Goal: Information Seeking & Learning: Check status

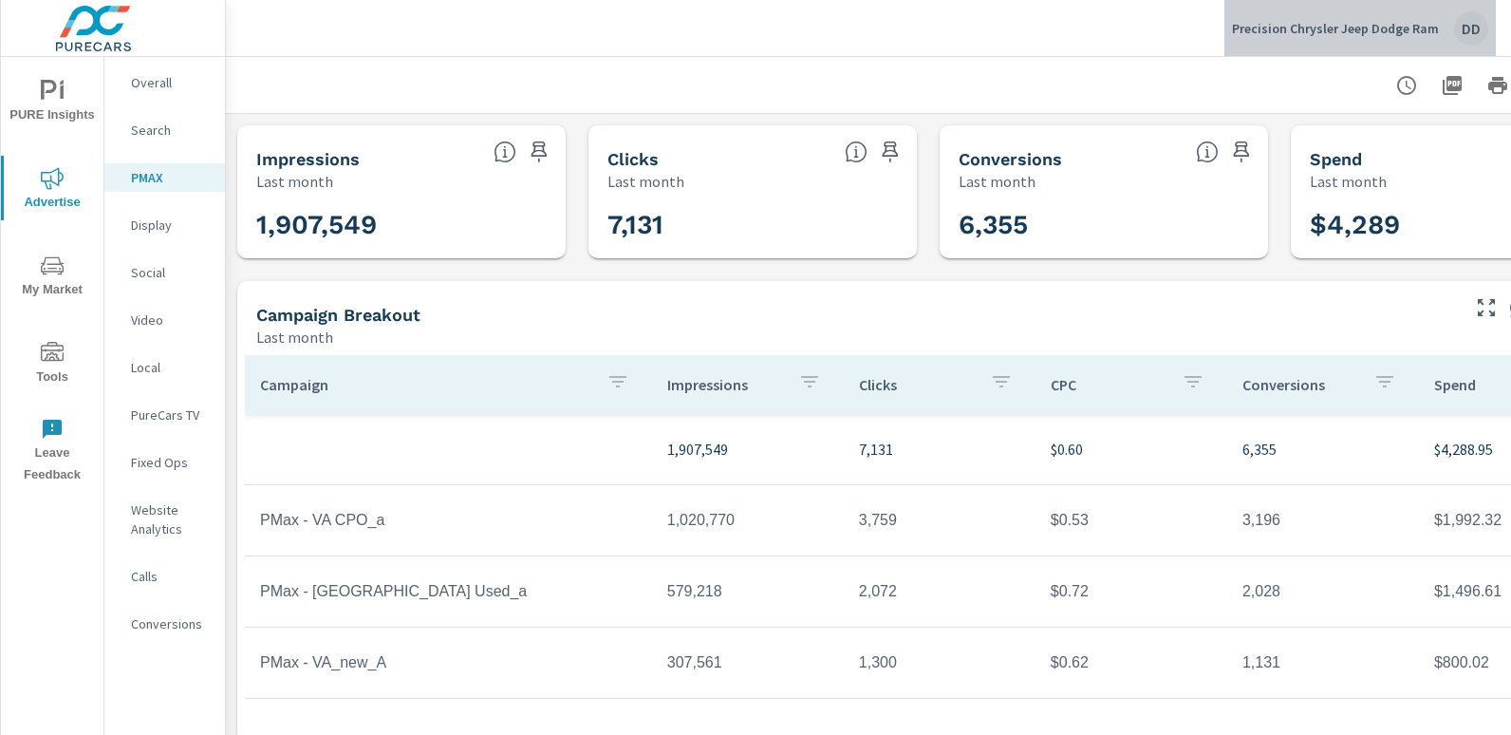
click at [1466, 30] on div "DD" at bounding box center [1471, 28] width 34 height 34
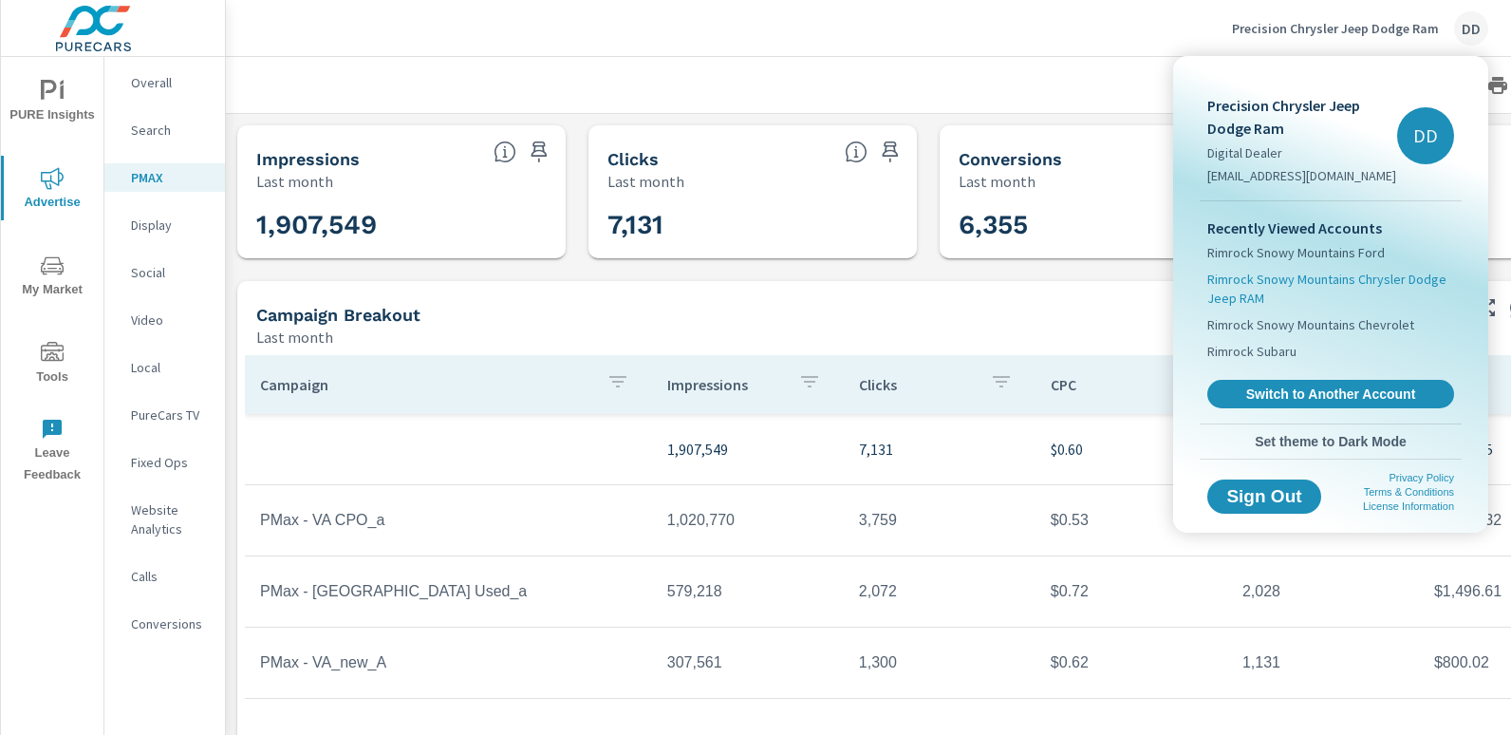
click at [1312, 275] on span "Rimrock Snowy Mountains Chrysler Dodge Jeep RAM" at bounding box center [1330, 289] width 247 height 38
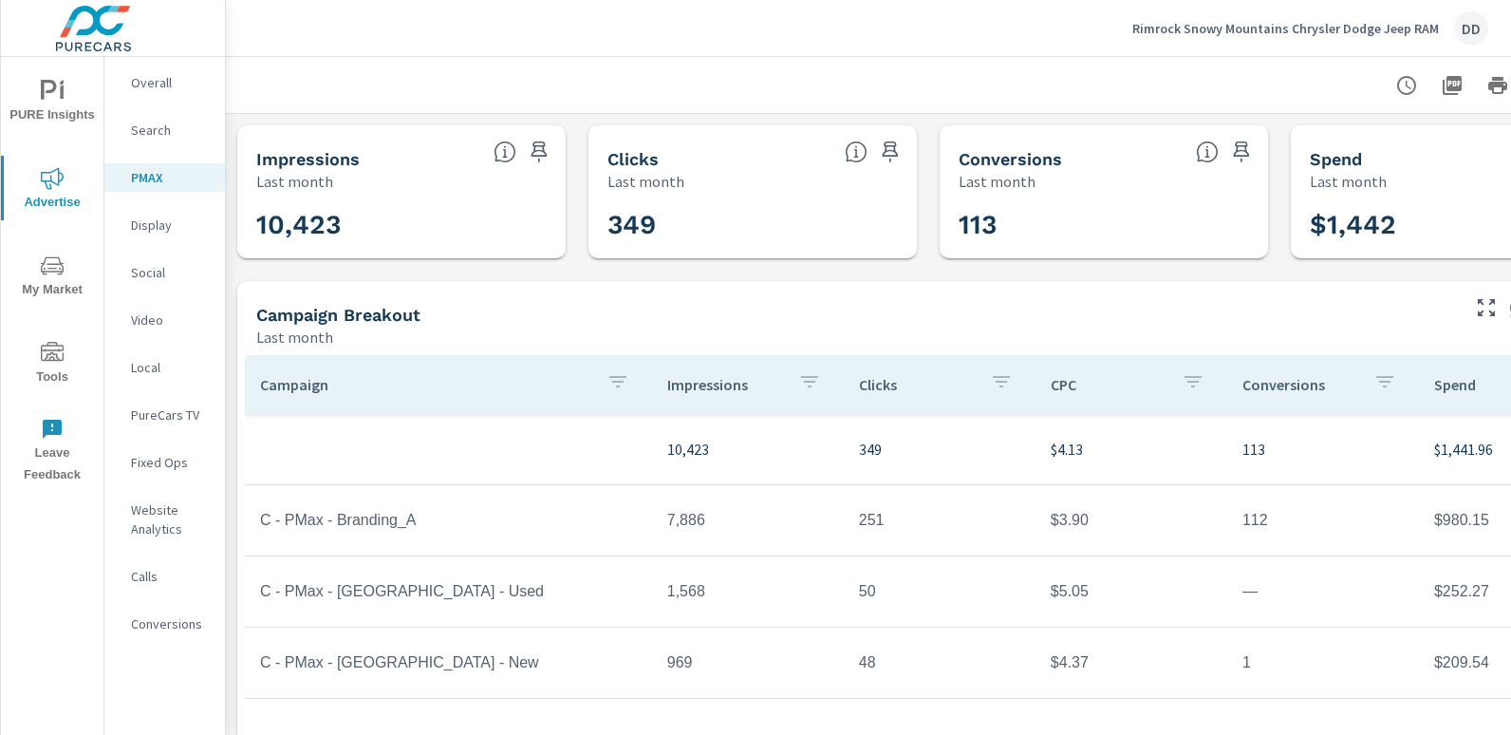
scroll to position [0, 134]
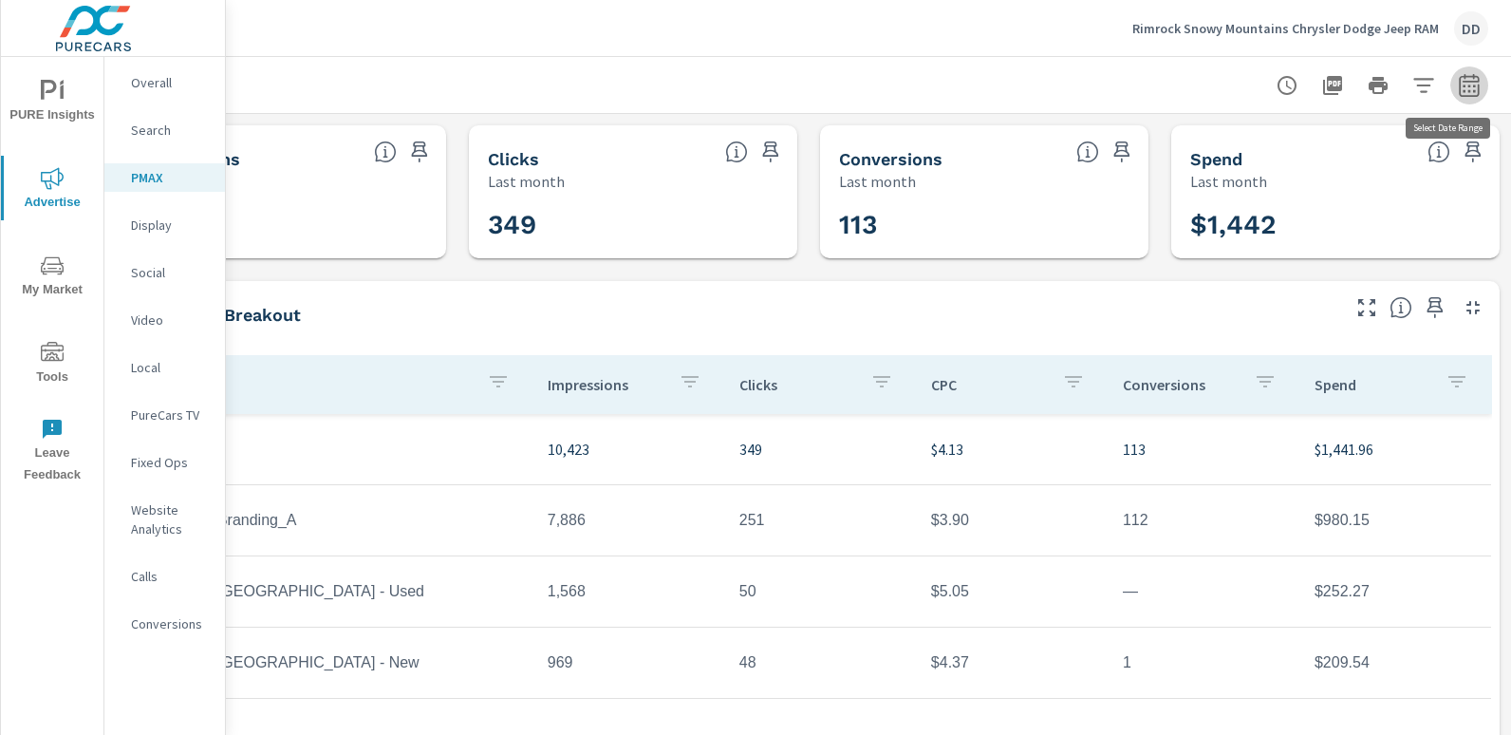
click at [1458, 88] on icon "button" at bounding box center [1469, 85] width 23 height 23
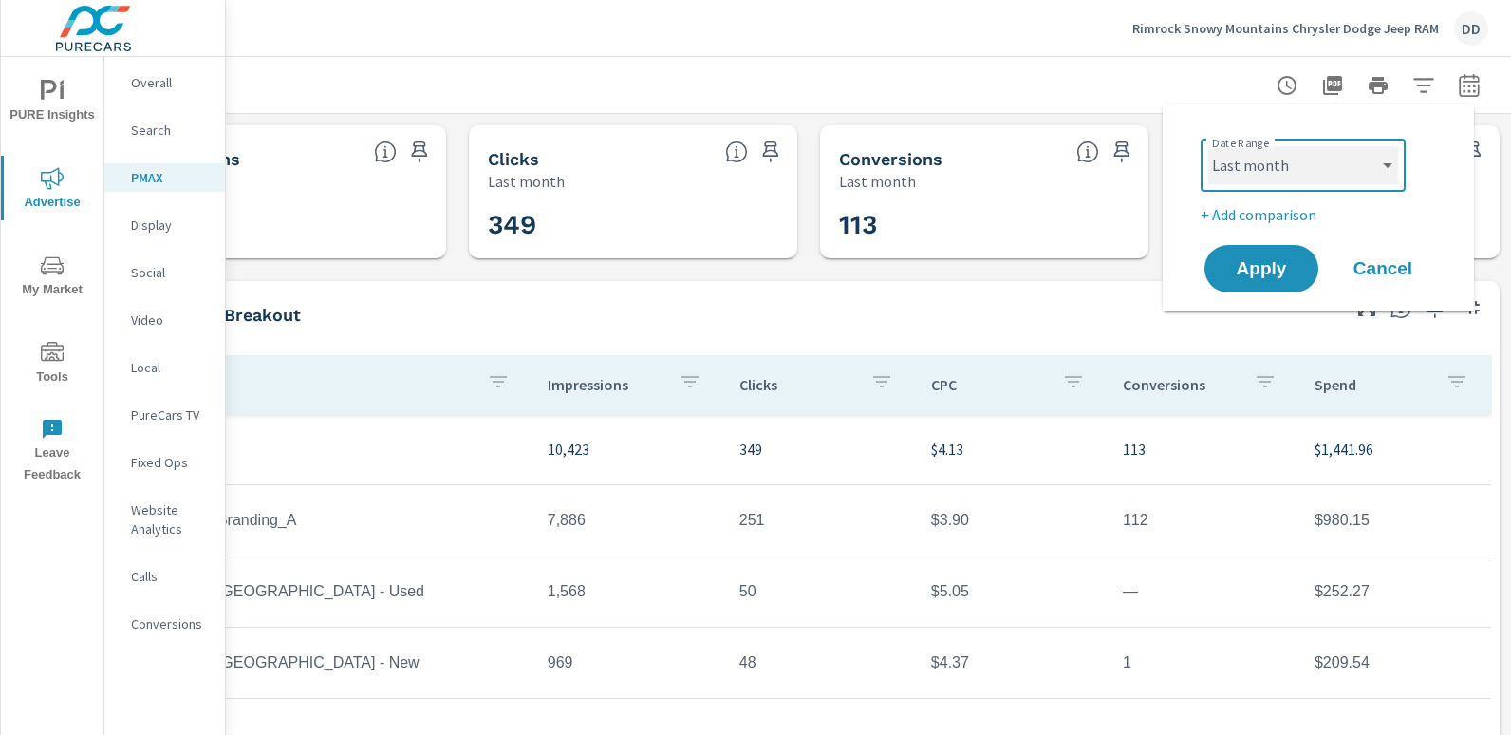
click at [1286, 161] on select "Custom [DATE] Last week Last 7 days Last 14 days Last 30 days Last 45 days Last…" at bounding box center [1303, 165] width 190 height 38
click at [1208, 146] on select "Custom [DATE] Last week Last 7 days Last 14 days Last 30 days Last 45 days Last…" at bounding box center [1303, 165] width 190 height 38
select select "Month to date"
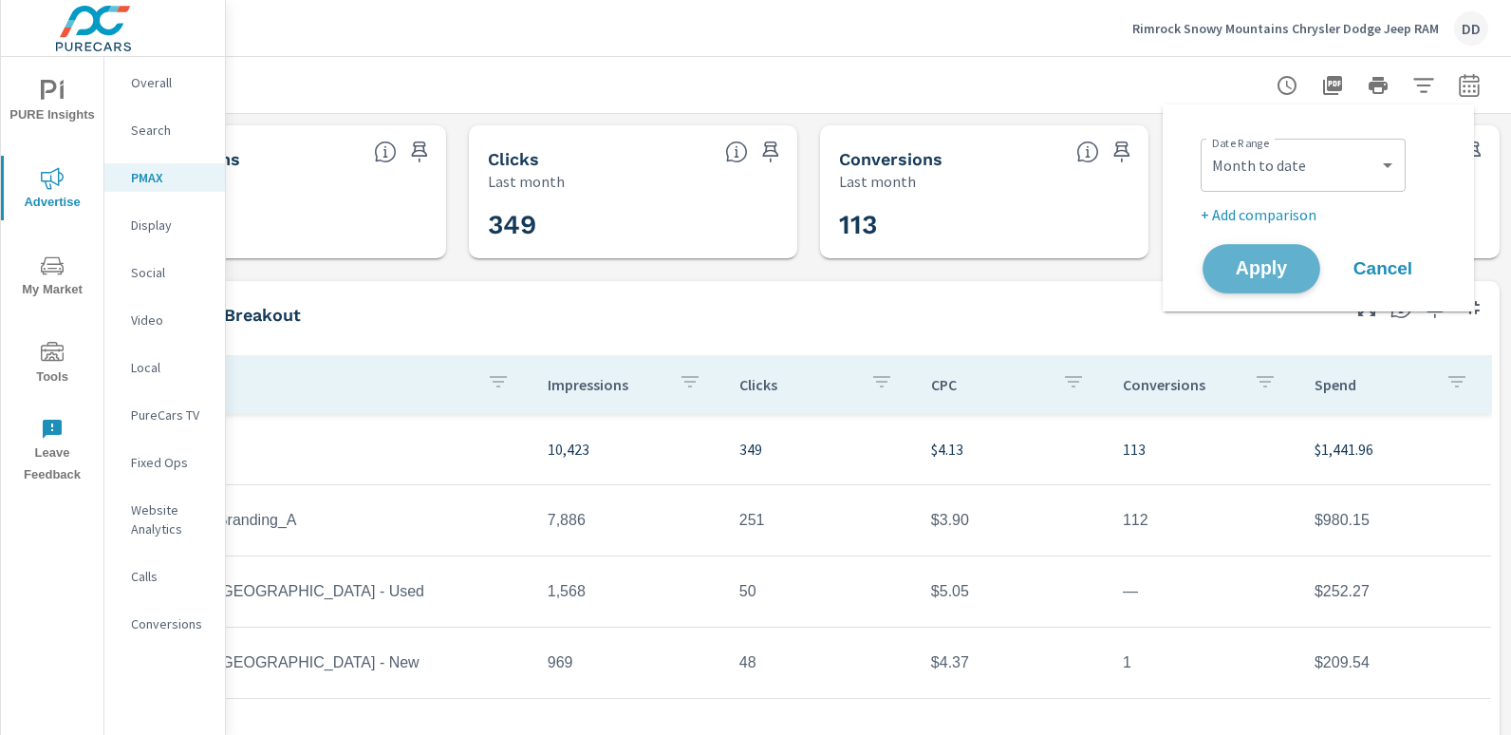
click at [1251, 278] on span "Apply" at bounding box center [1261, 269] width 78 height 18
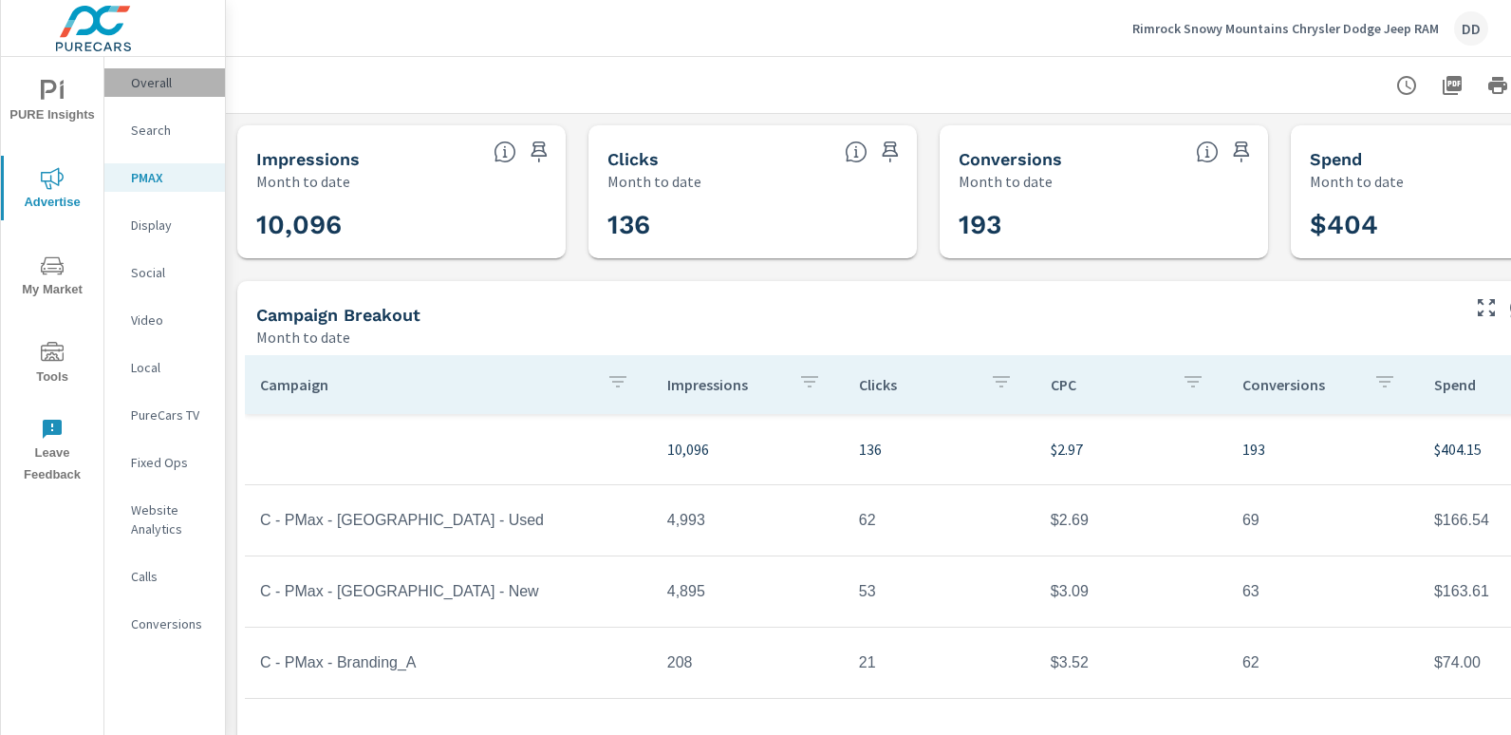
click at [169, 74] on p "Overall" at bounding box center [170, 82] width 79 height 19
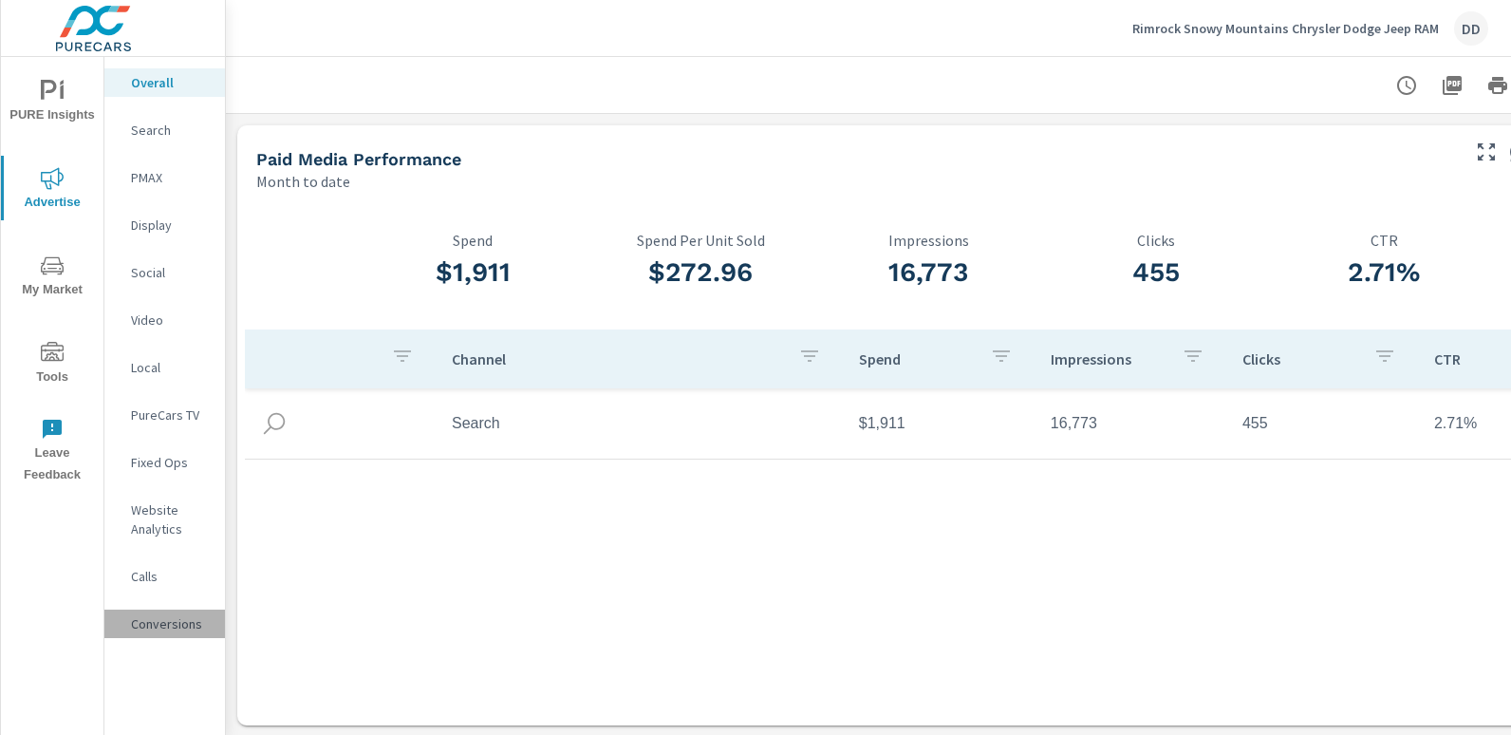
click at [174, 628] on p "Conversions" at bounding box center [170, 623] width 79 height 19
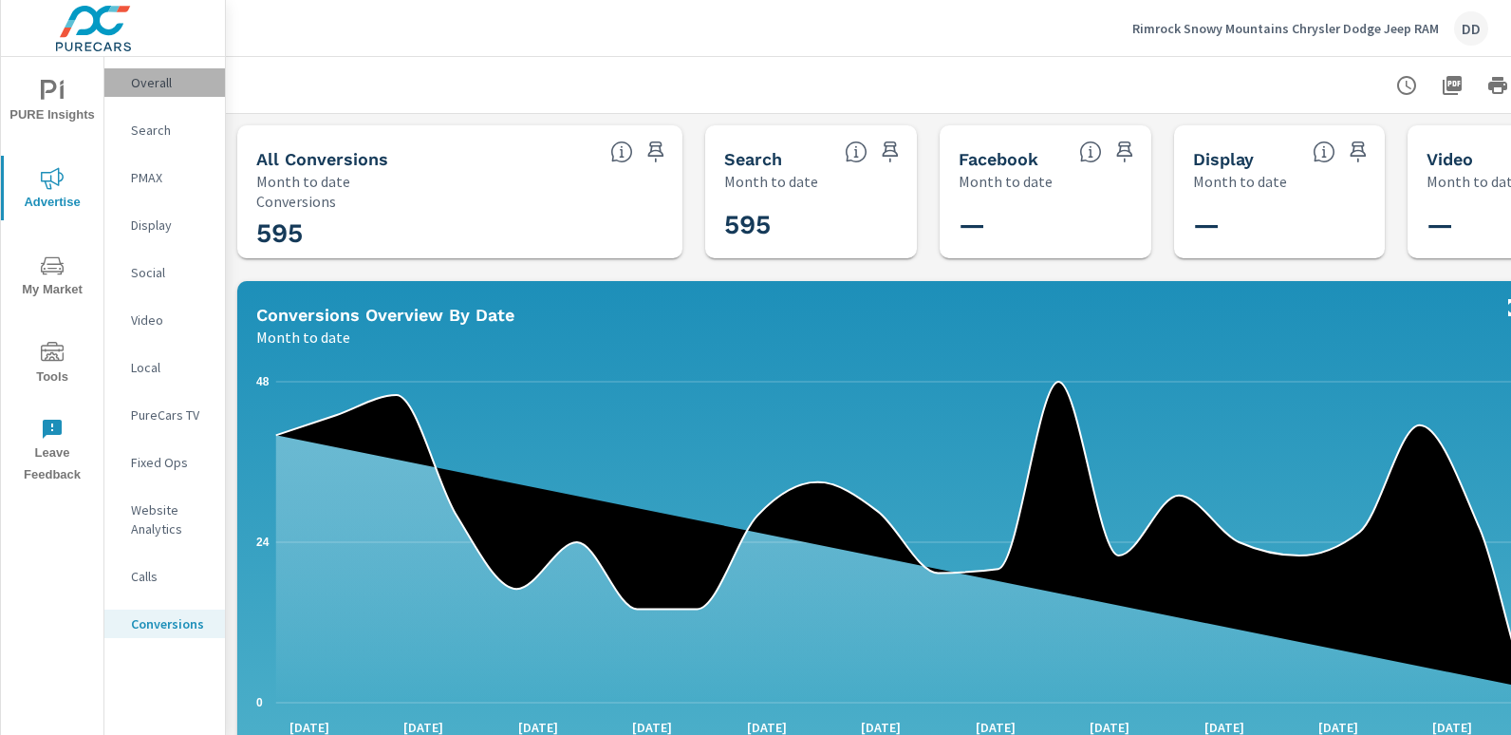
click at [151, 86] on p "Overall" at bounding box center [170, 82] width 79 height 19
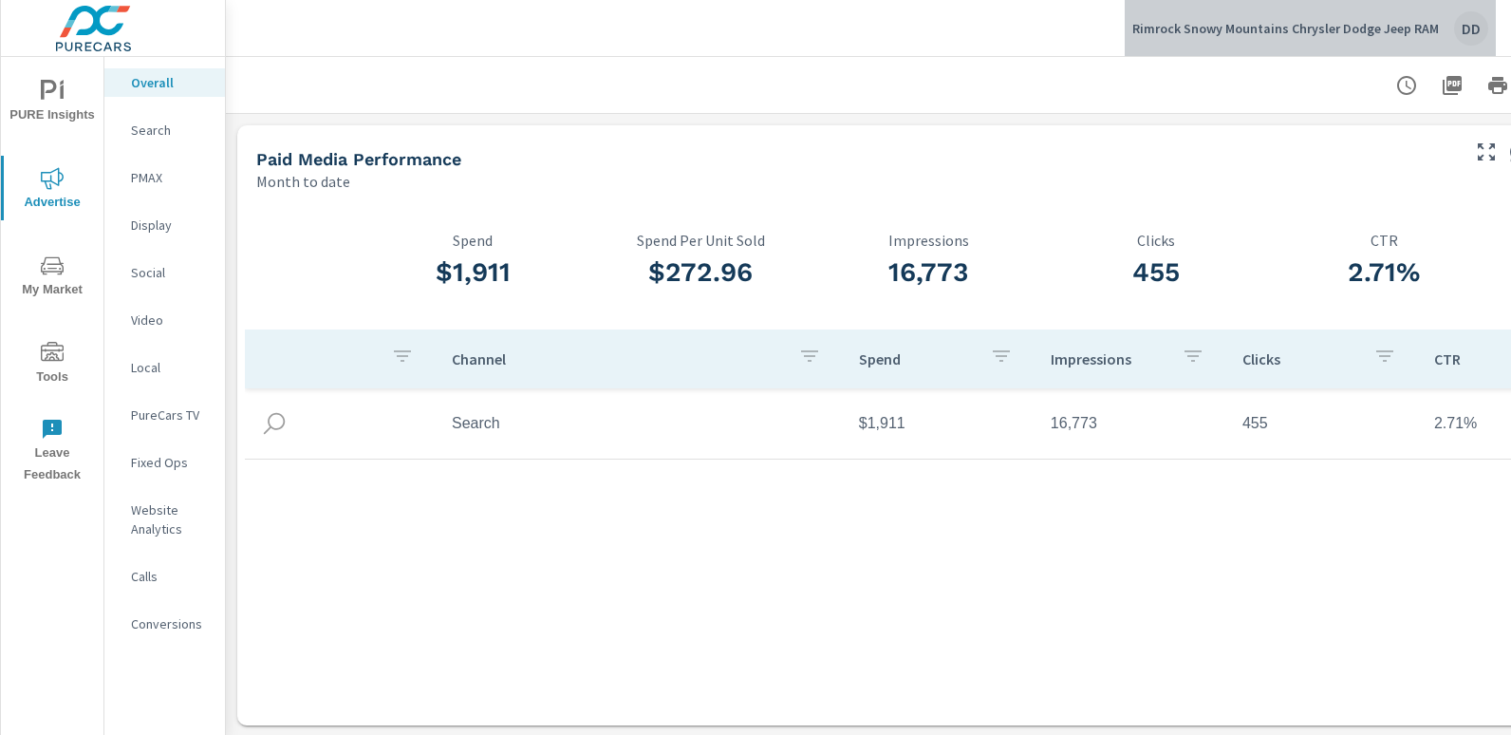
click at [1470, 19] on div "DD" at bounding box center [1471, 28] width 34 height 34
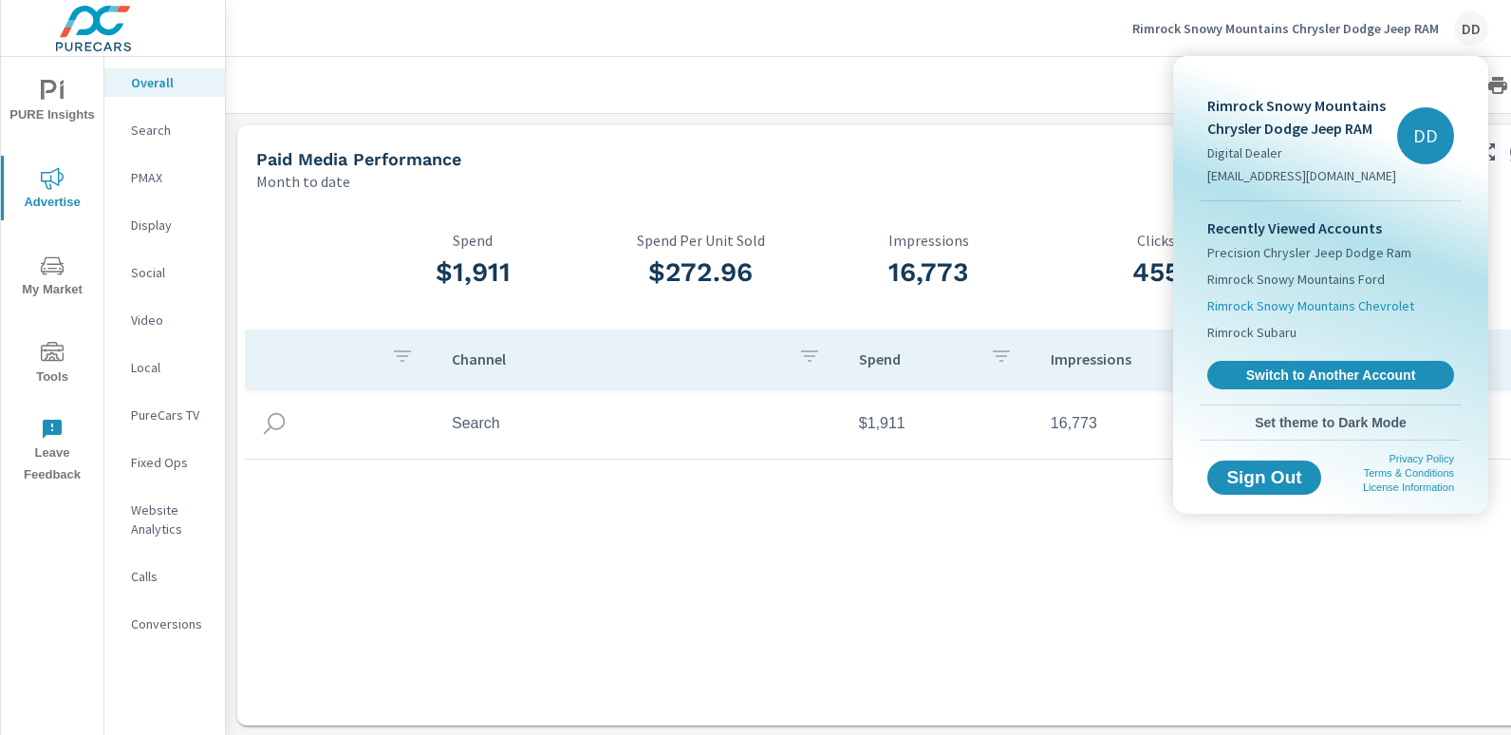
click at [1301, 304] on span "Rimrock Snowy Mountains Chevrolet" at bounding box center [1310, 305] width 207 height 19
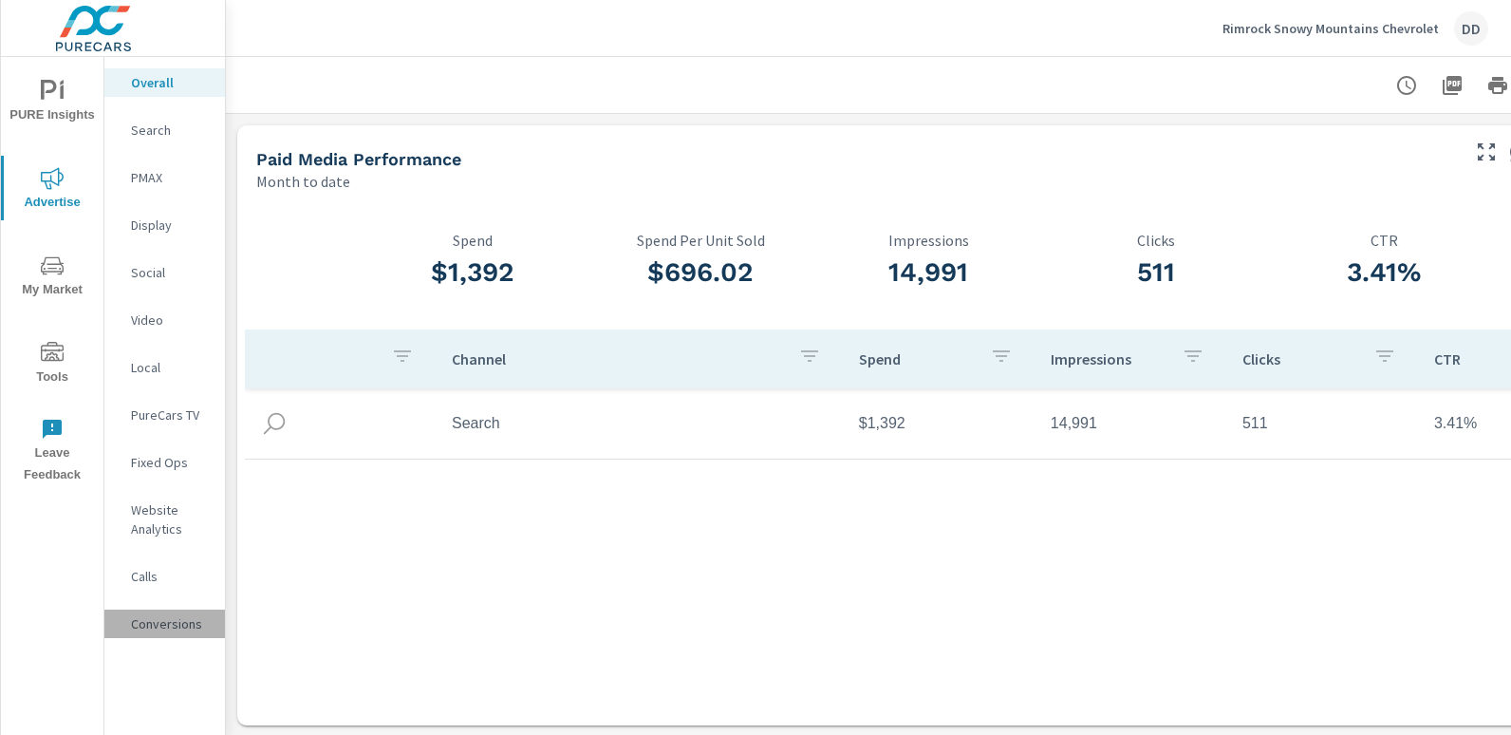
click at [184, 630] on p "Conversions" at bounding box center [170, 623] width 79 height 19
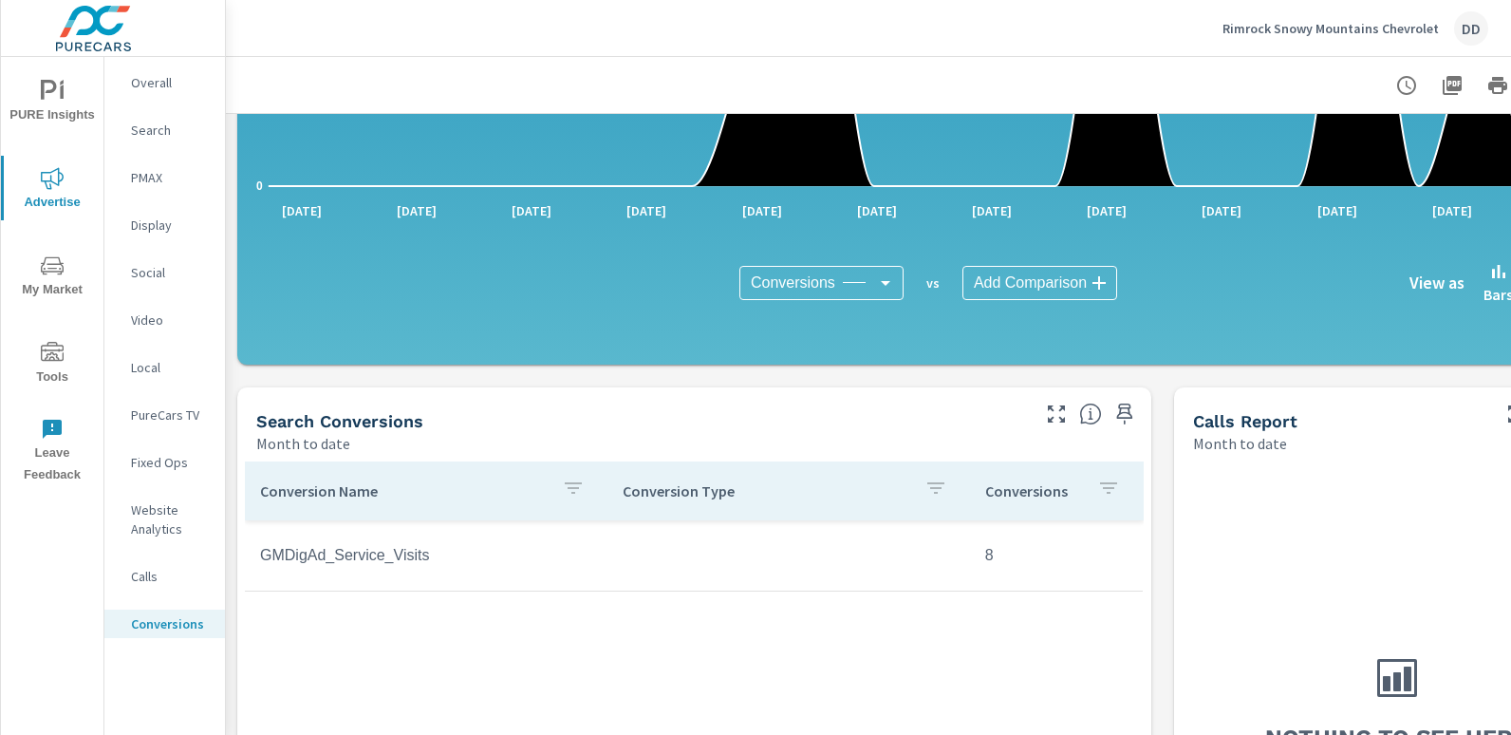
scroll to position [200, 0]
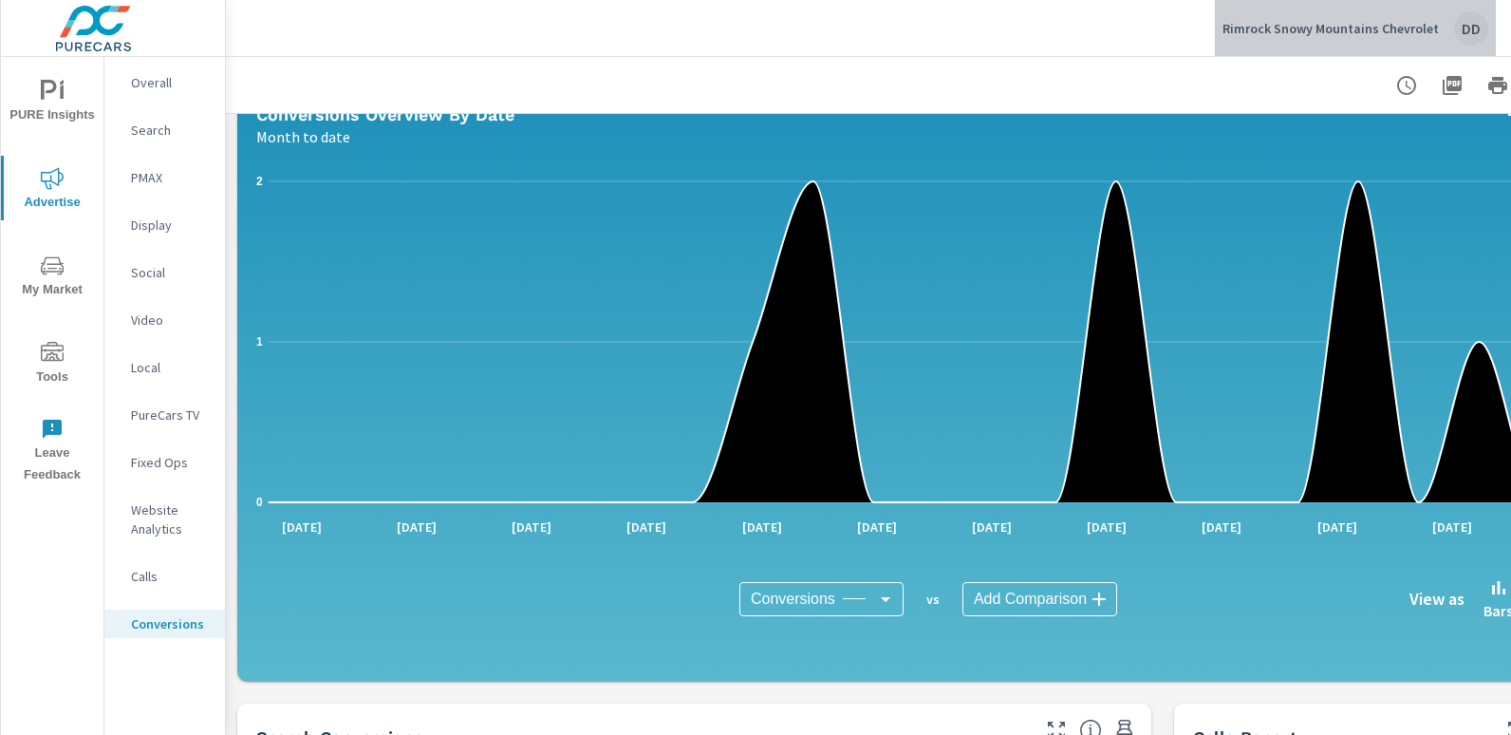
click at [1471, 28] on div "DD" at bounding box center [1471, 28] width 34 height 34
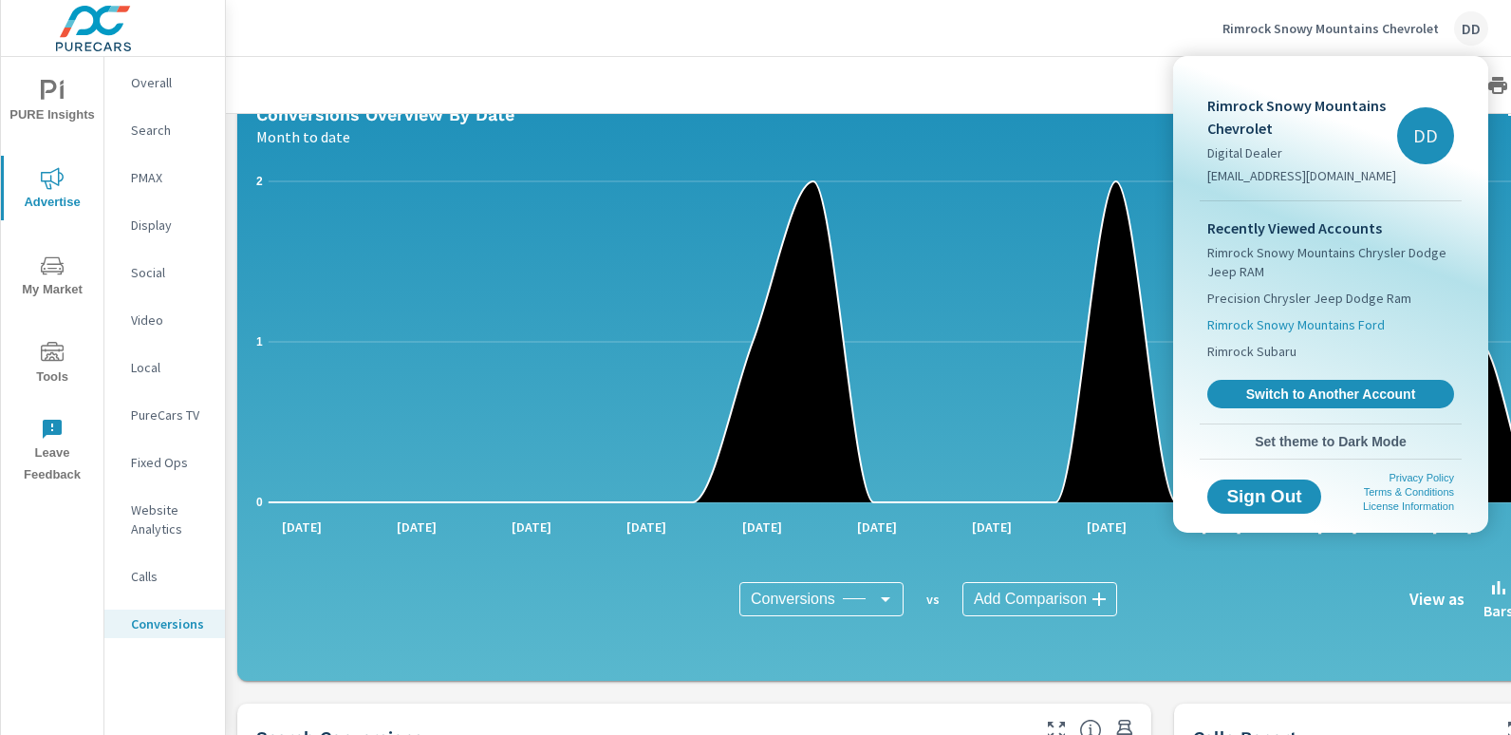
click at [1287, 325] on span "Rimrock Snowy Mountains Ford" at bounding box center [1295, 324] width 177 height 19
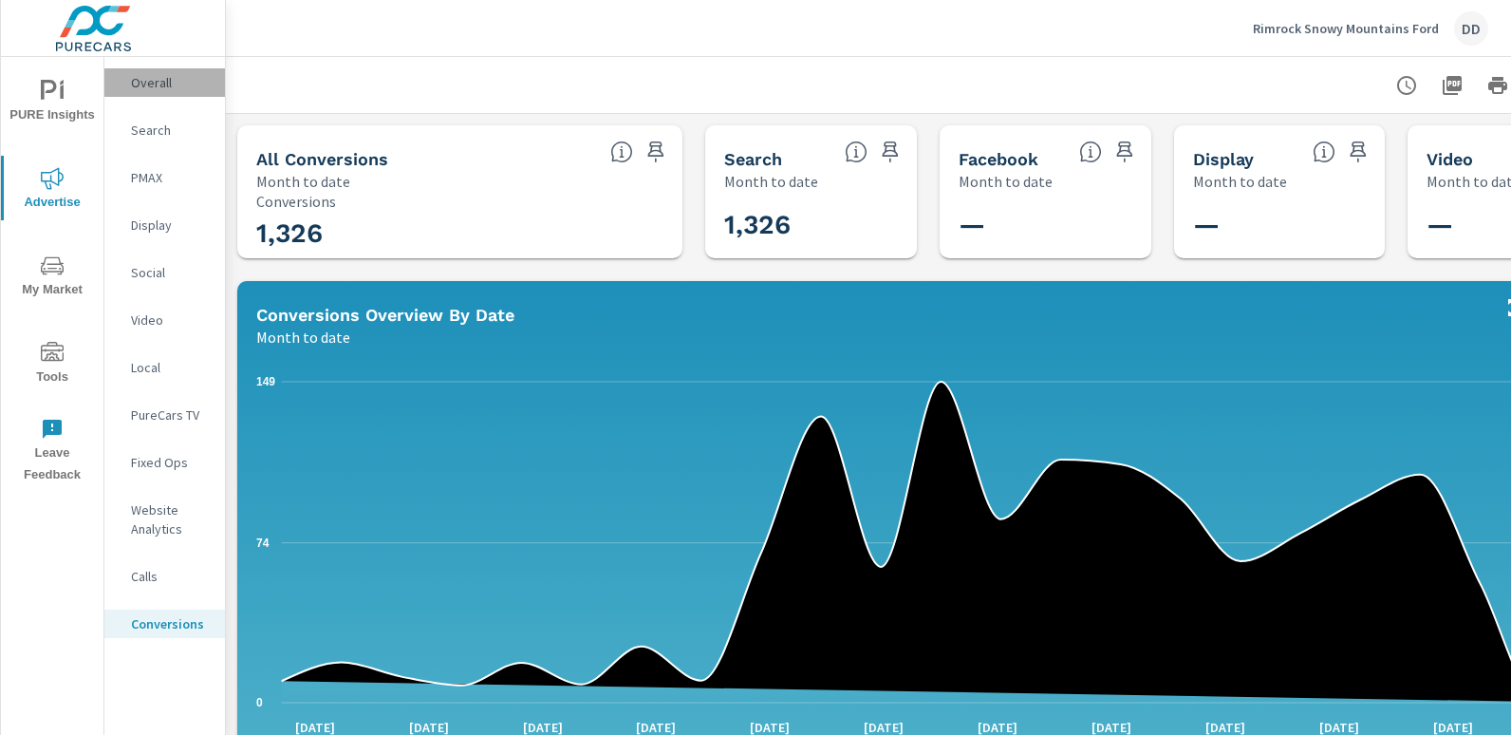
click at [148, 70] on div "Overall" at bounding box center [164, 82] width 121 height 28
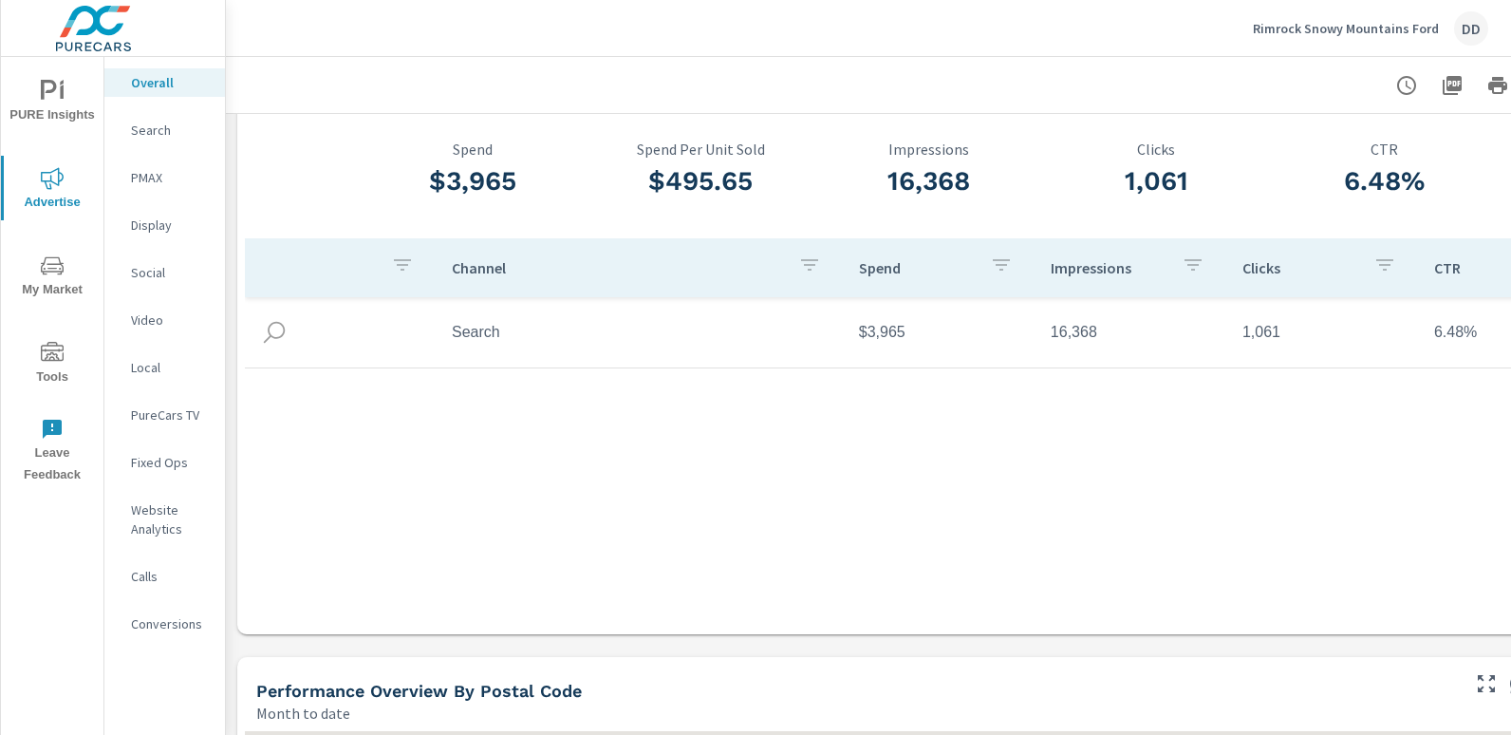
scroll to position [2039, 0]
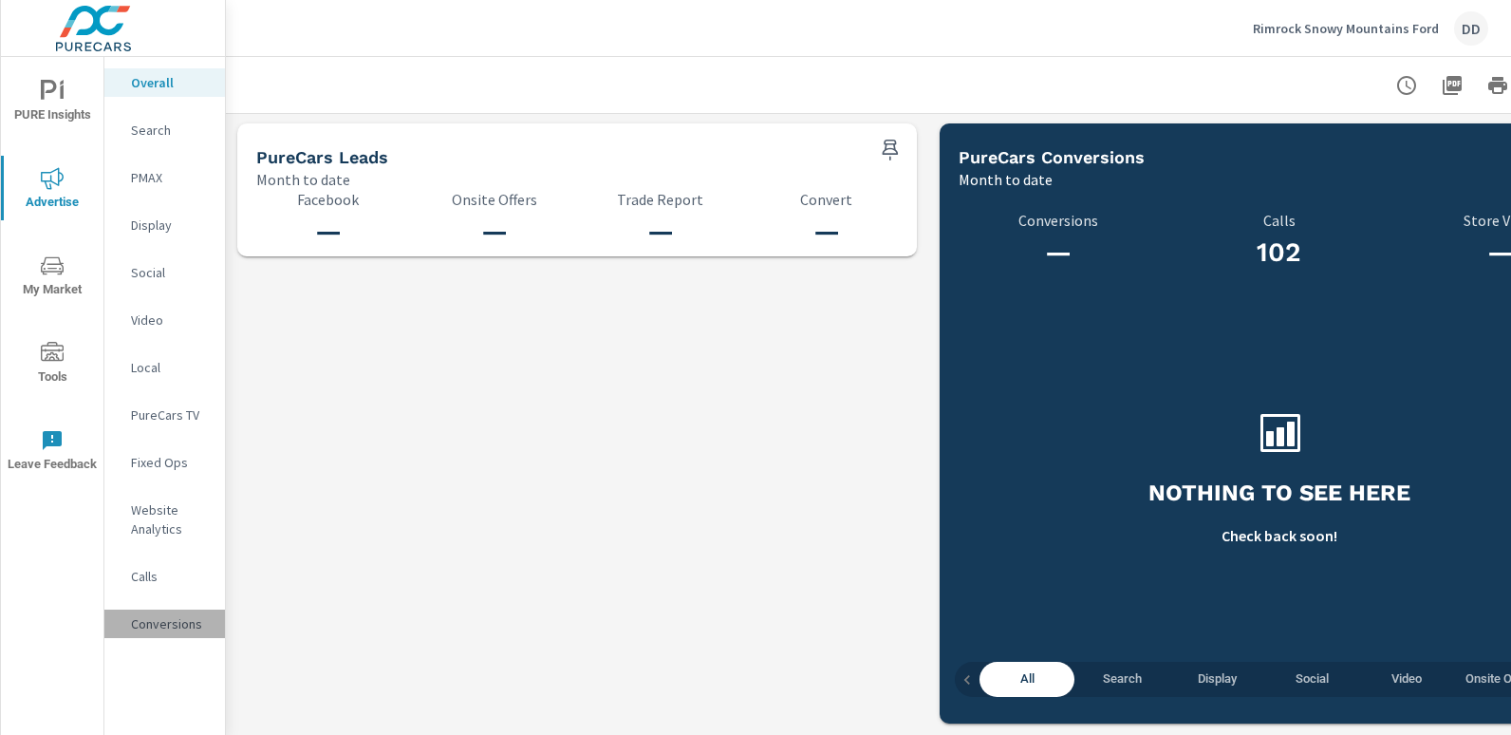
click at [156, 628] on p "Conversions" at bounding box center [170, 623] width 79 height 19
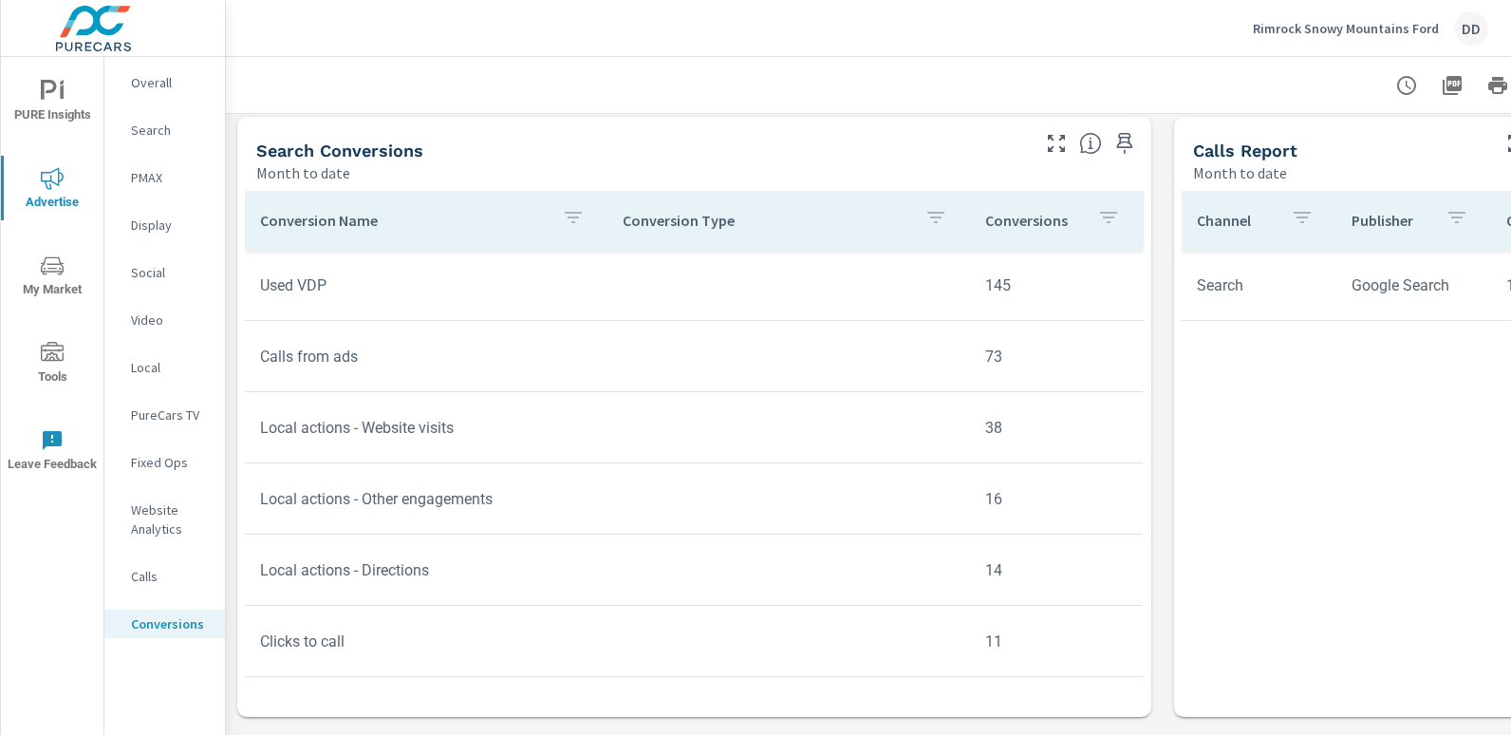
scroll to position [792, 0]
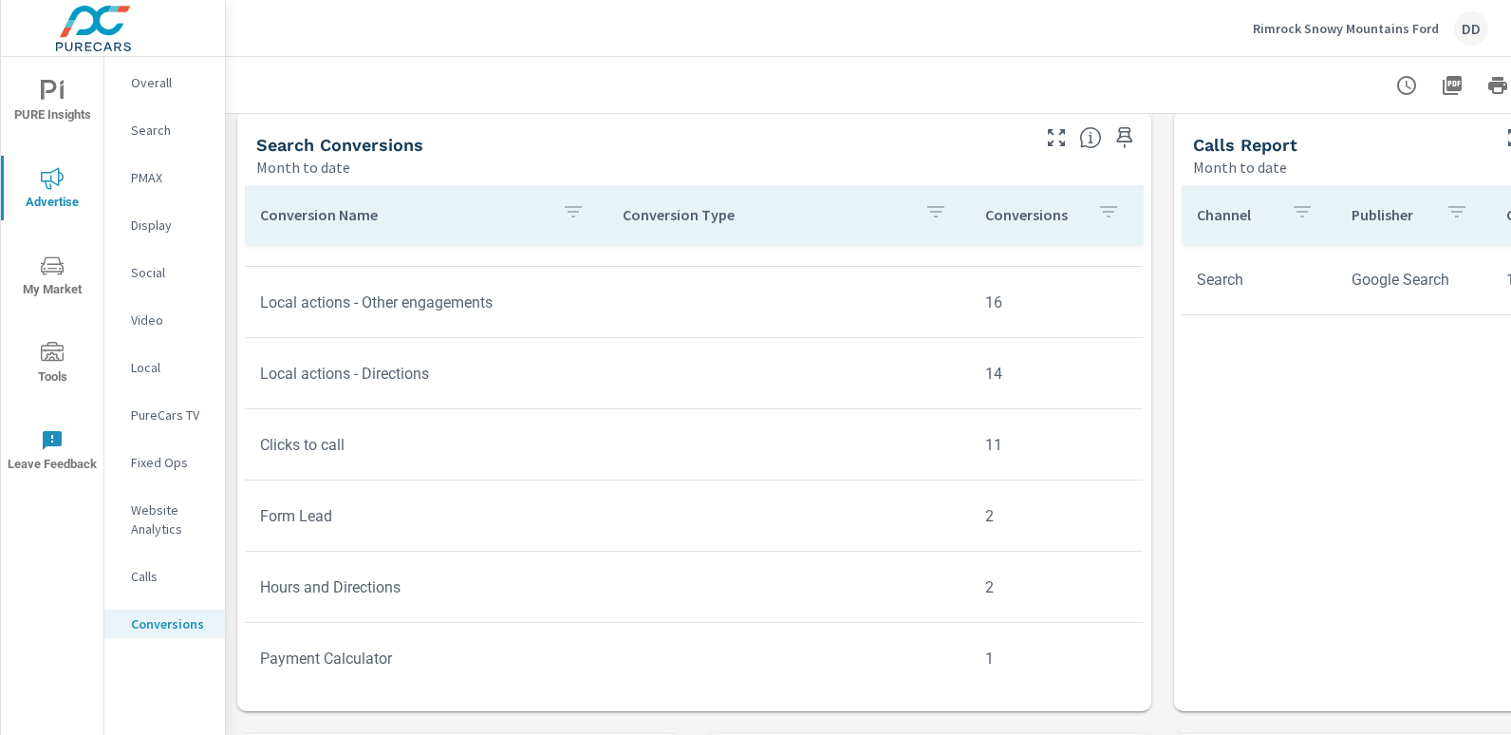
scroll to position [425, 0]
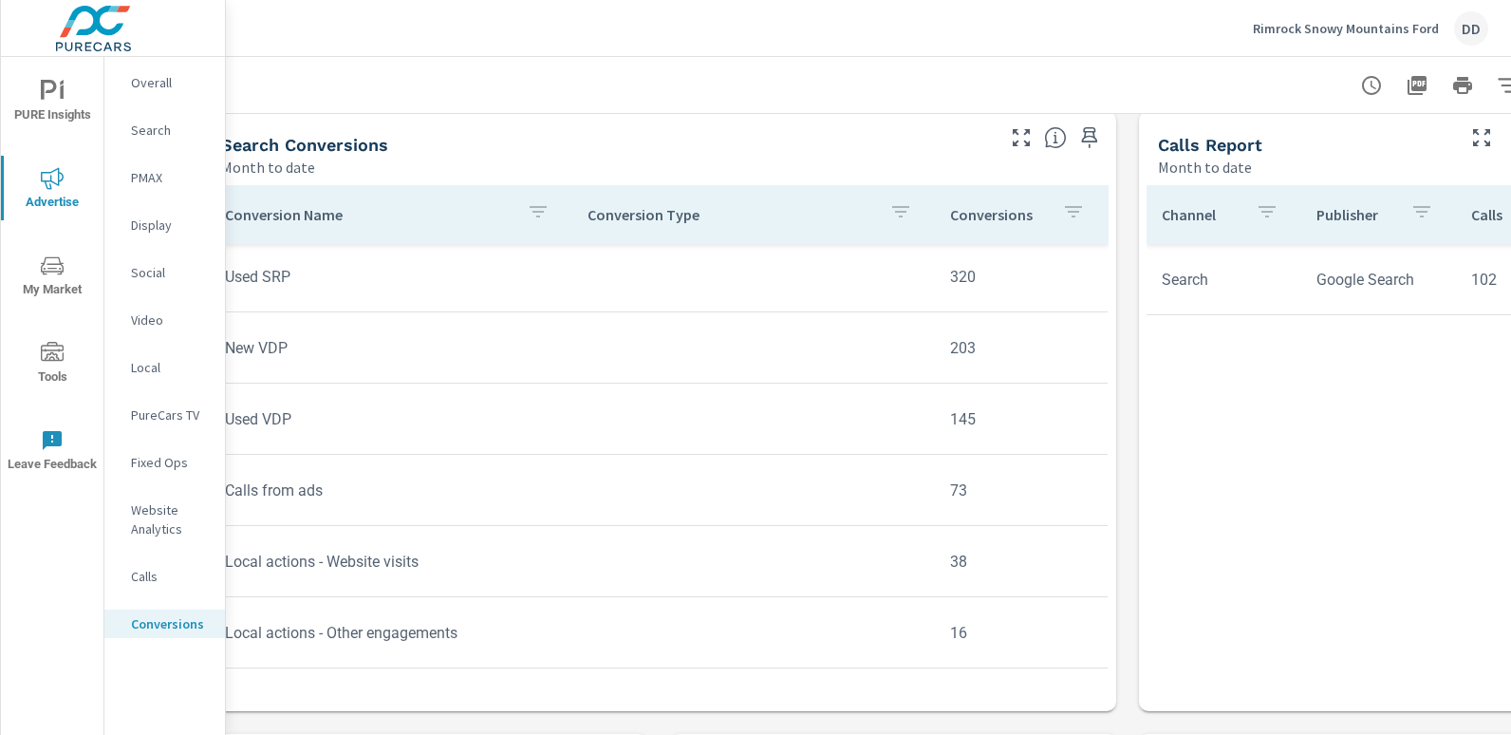
scroll to position [792, 0]
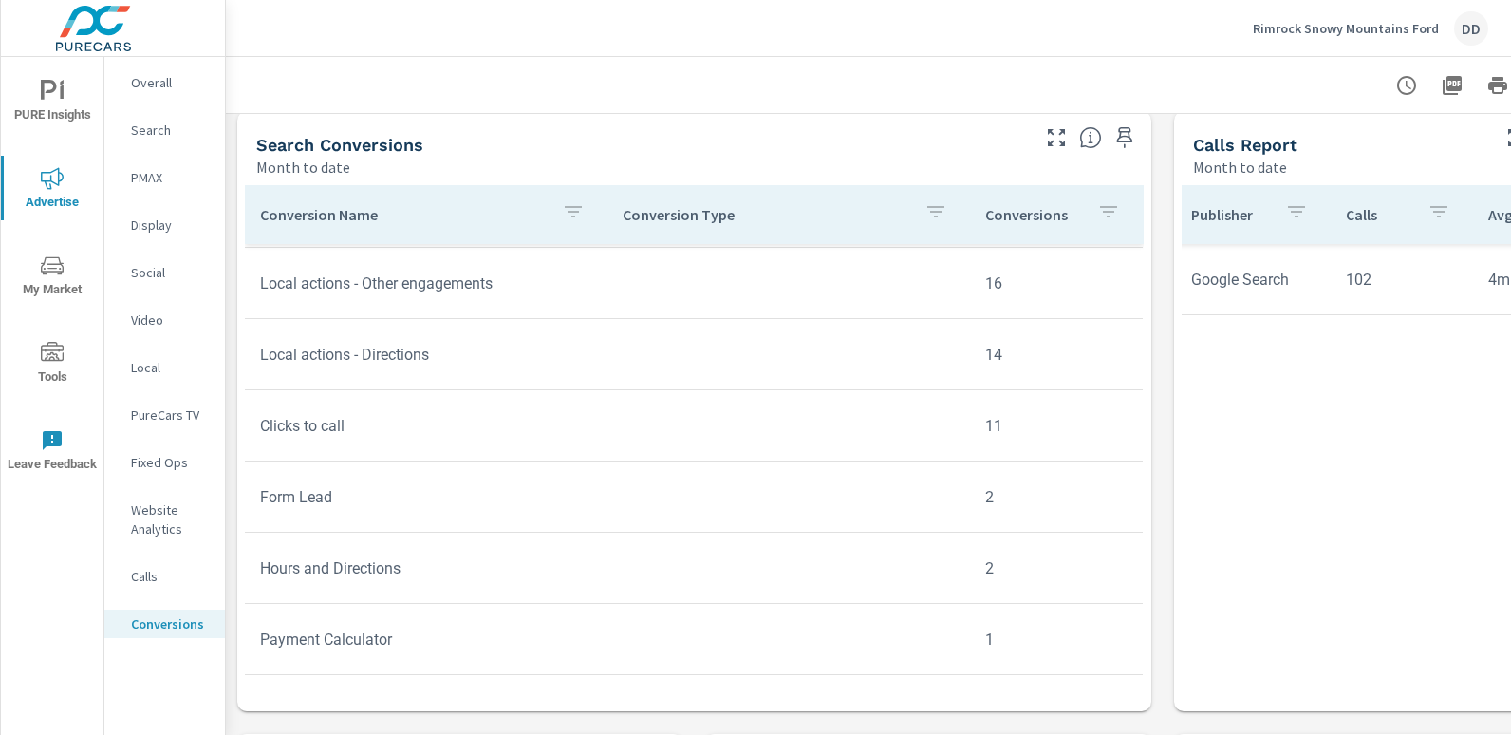
scroll to position [0, 135]
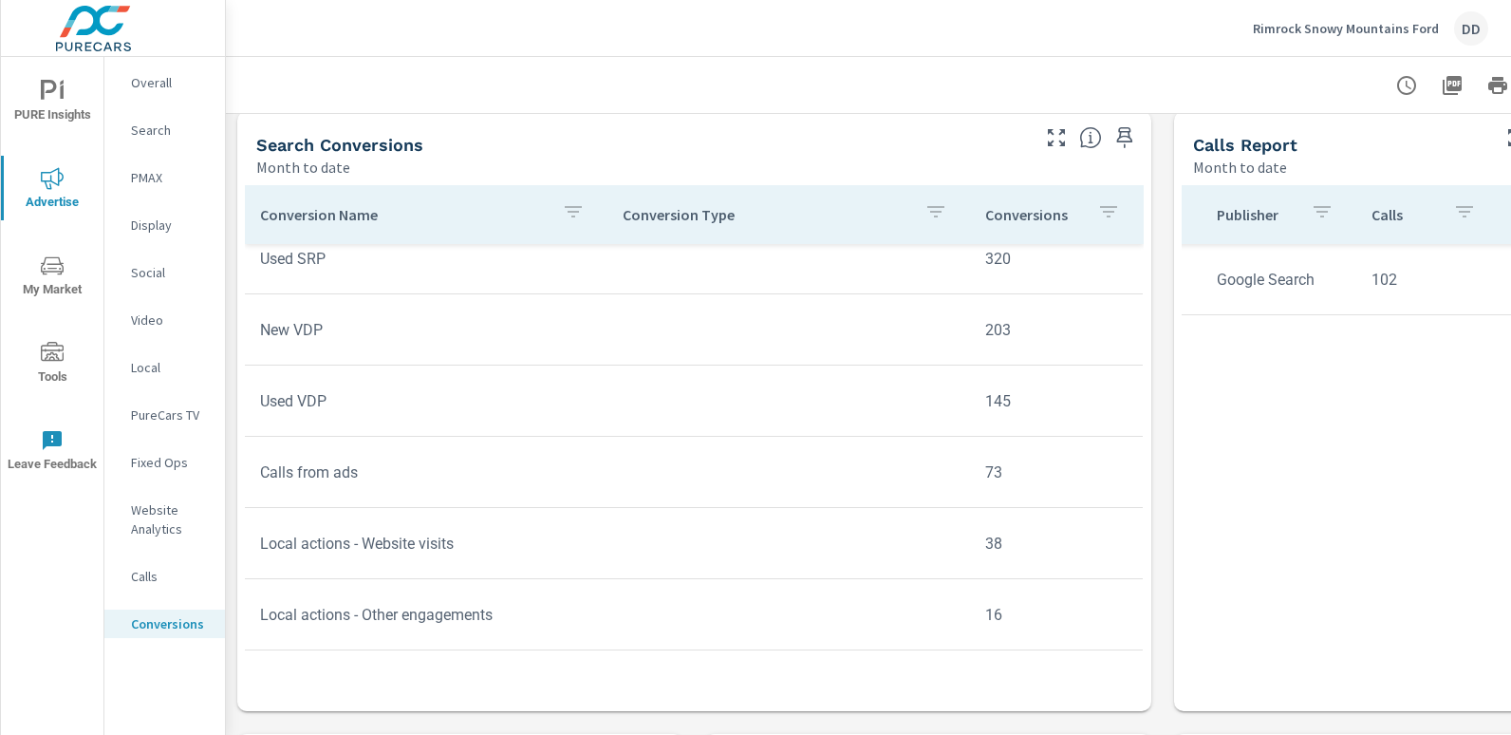
scroll to position [80, 0]
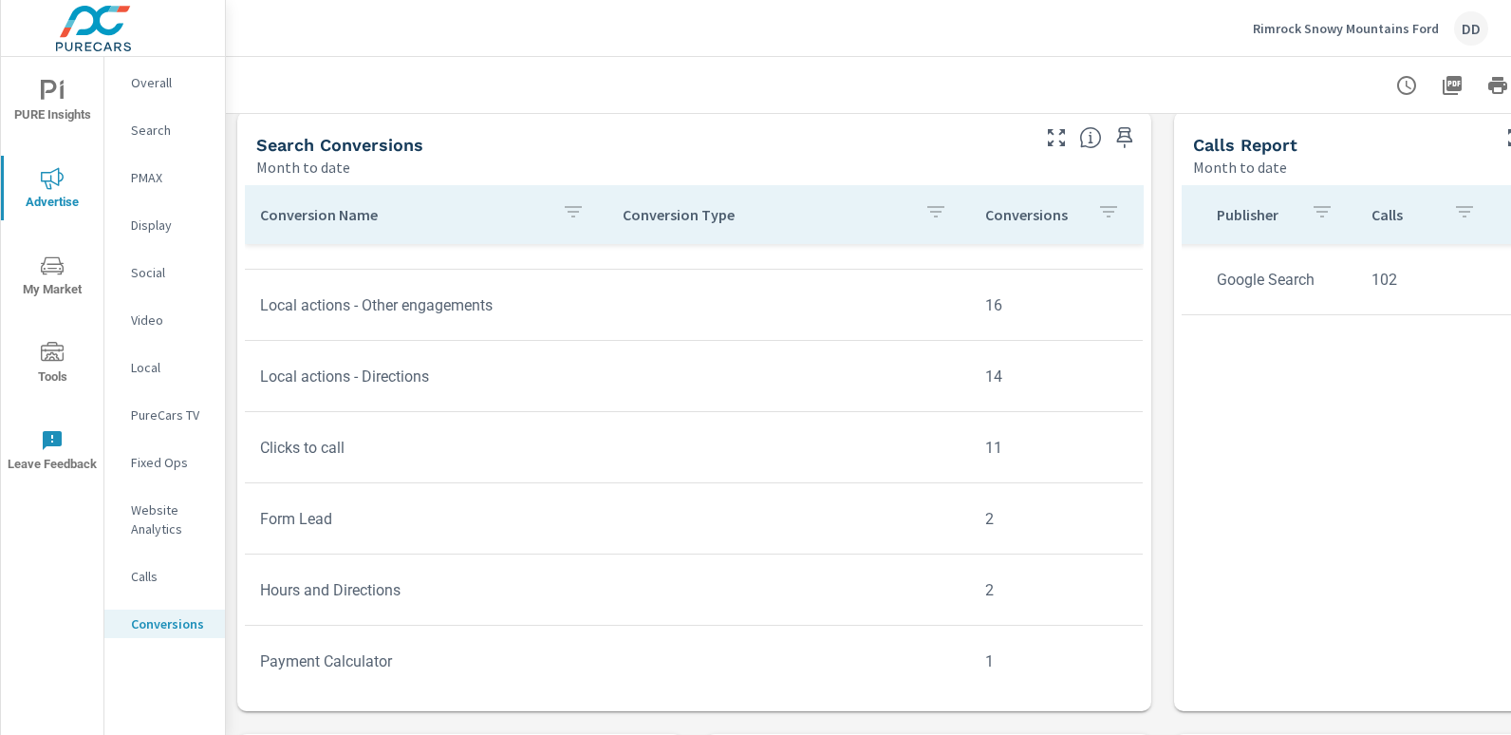
scroll to position [425, 0]
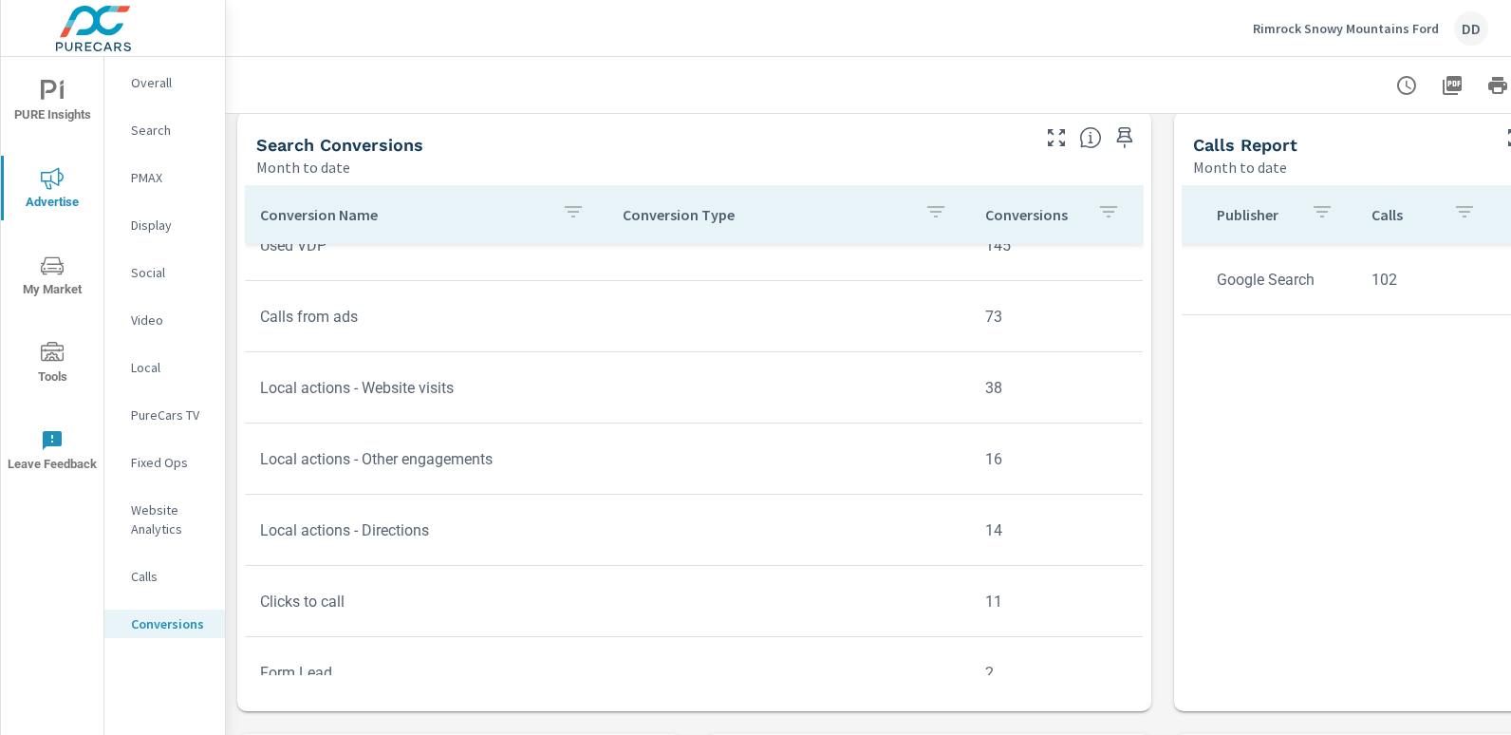
scroll to position [63, 0]
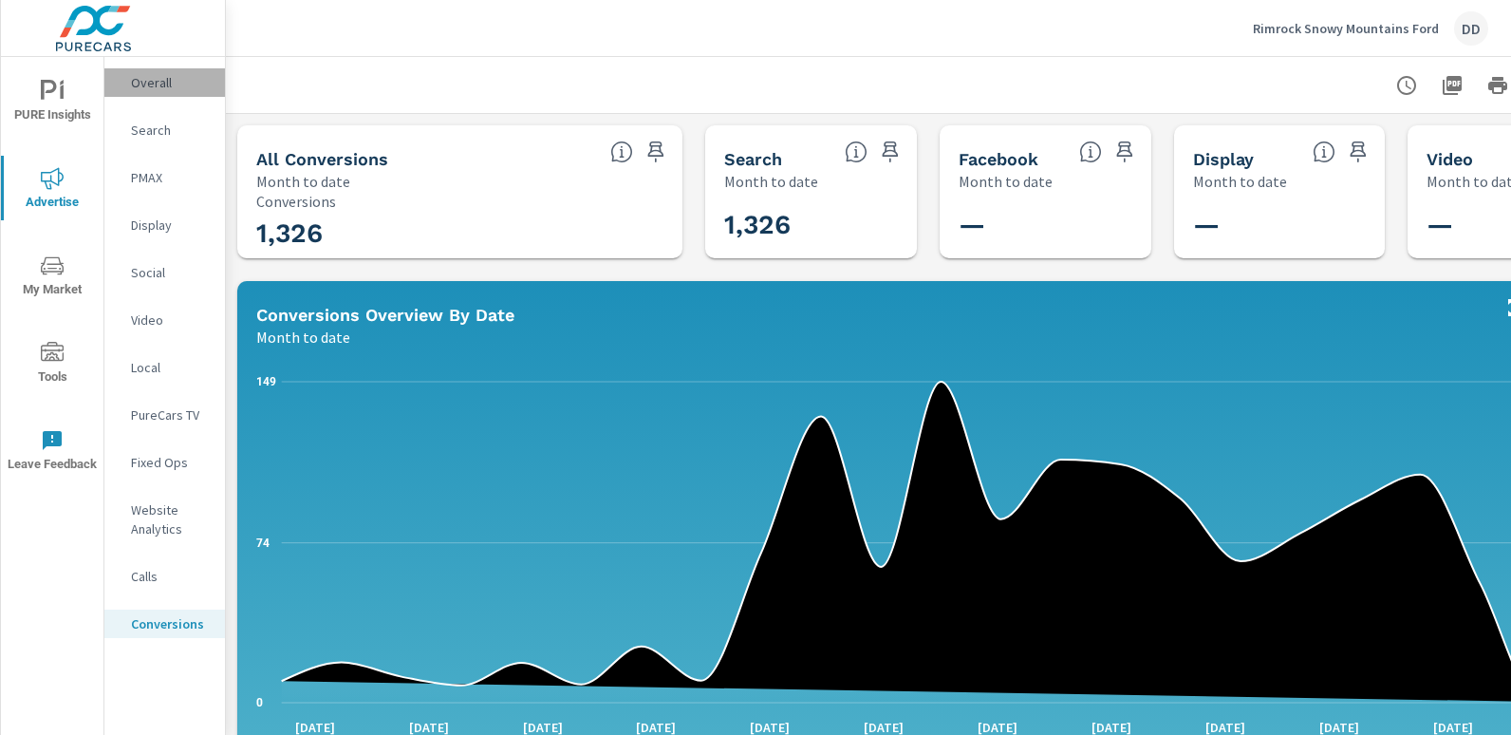
click at [187, 80] on p "Overall" at bounding box center [170, 82] width 79 height 19
